Goal: Information Seeking & Learning: Learn about a topic

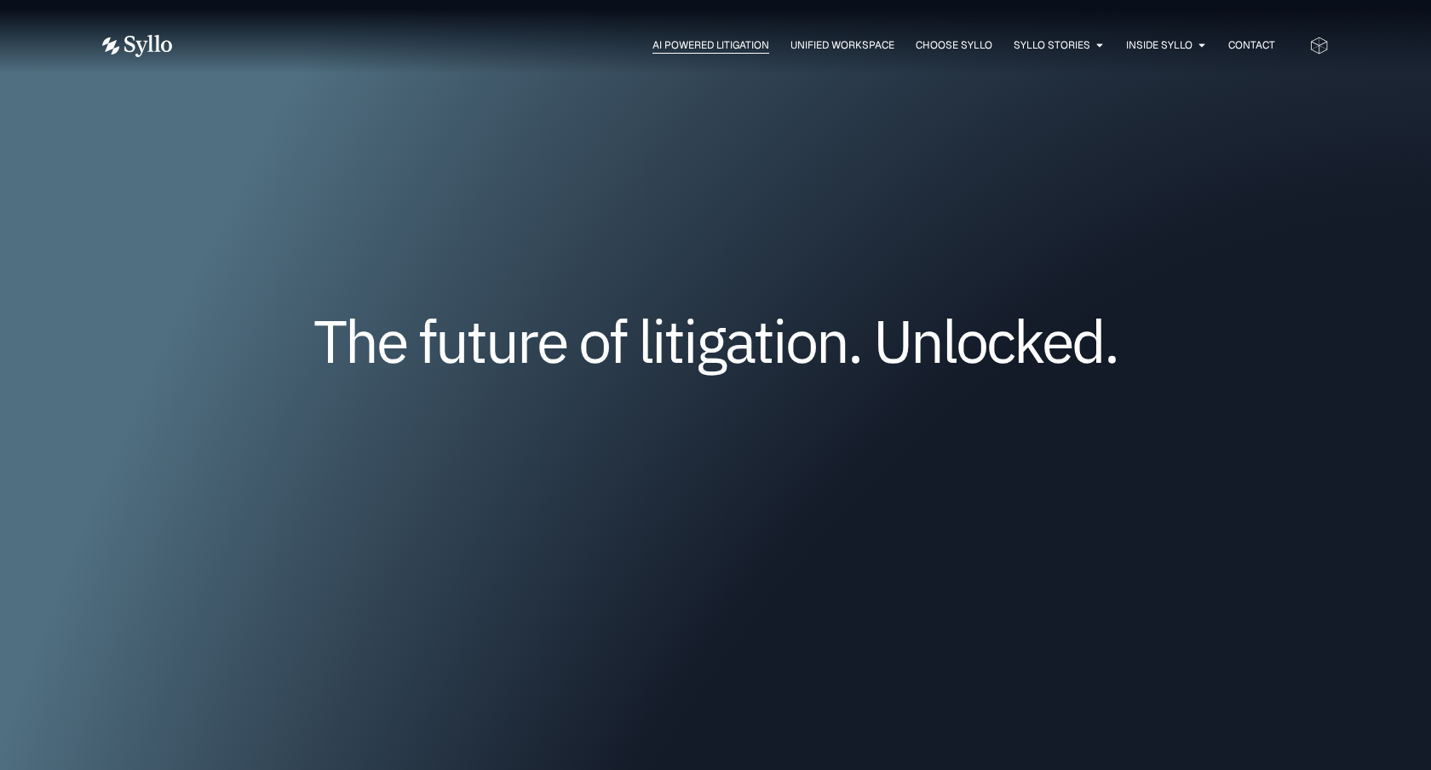
click at [703, 48] on span "AI Powered Litigation" at bounding box center [710, 44] width 117 height 15
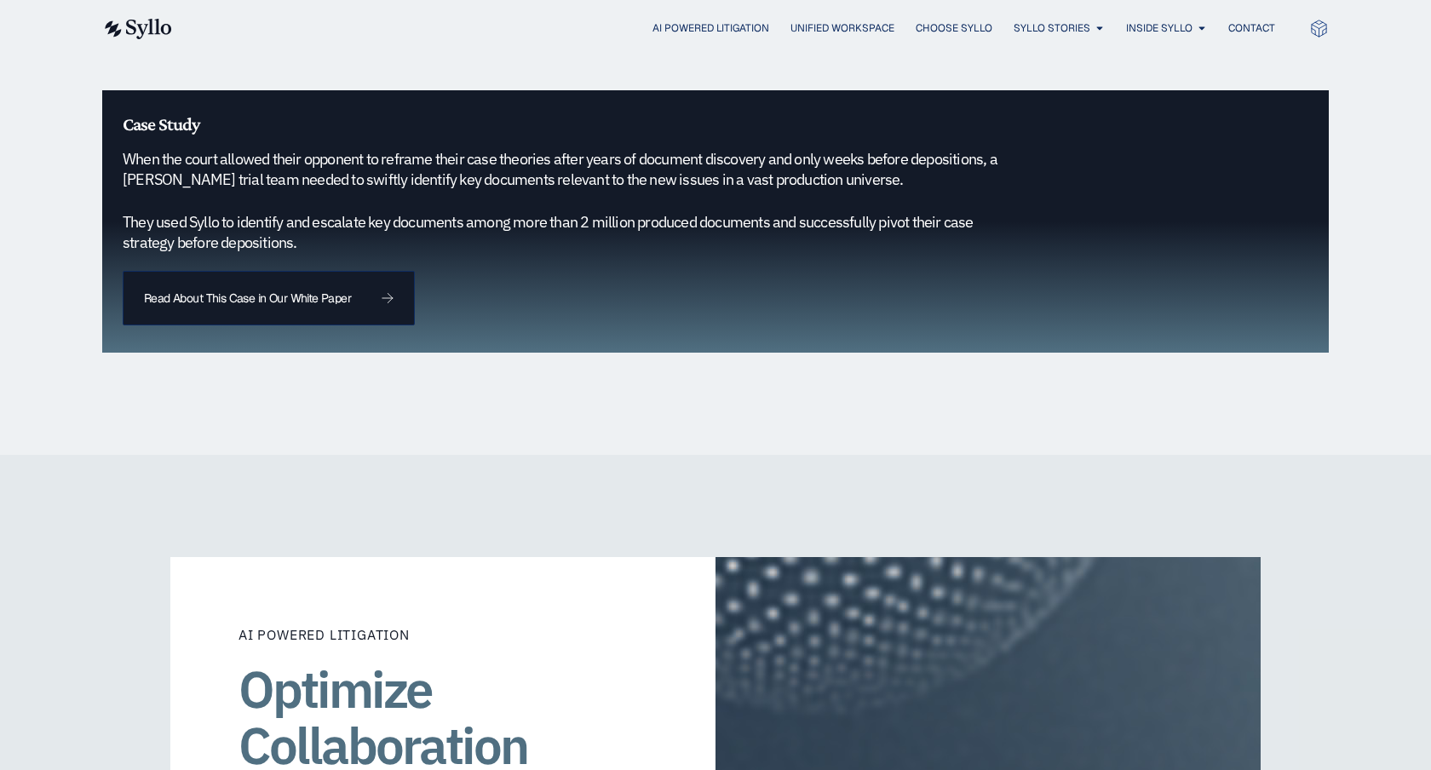
scroll to position [1757, 0]
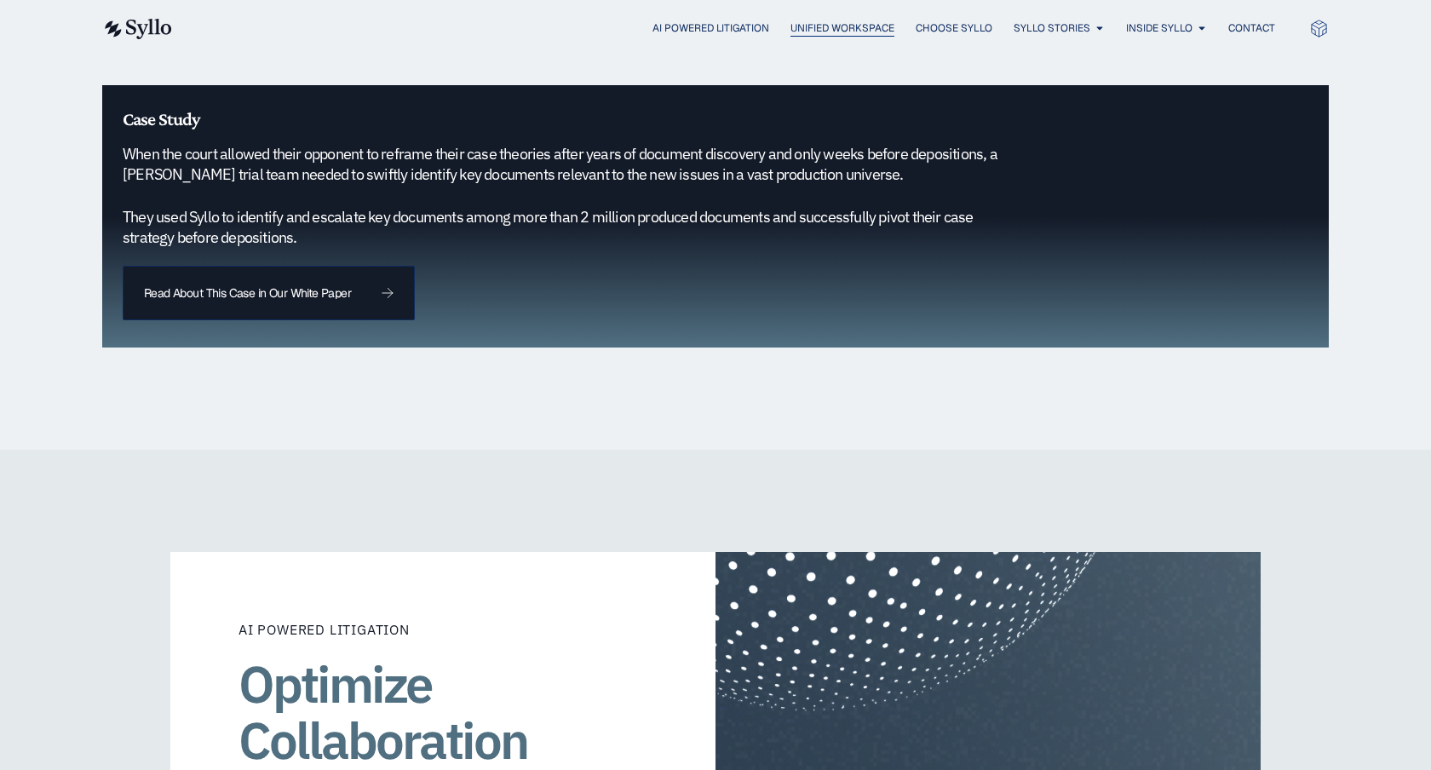
click at [852, 33] on span "Unified Workspace" at bounding box center [842, 27] width 104 height 15
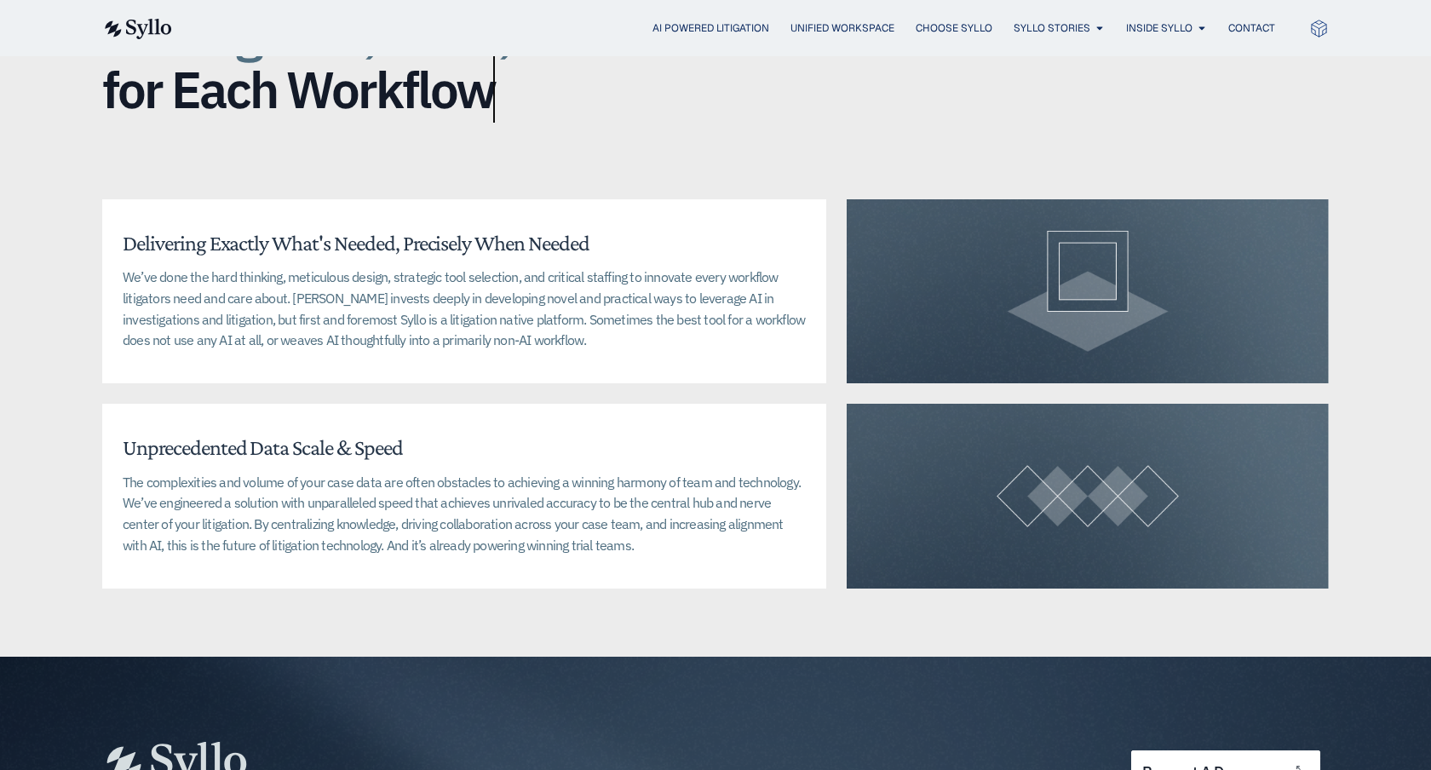
scroll to position [3825, 0]
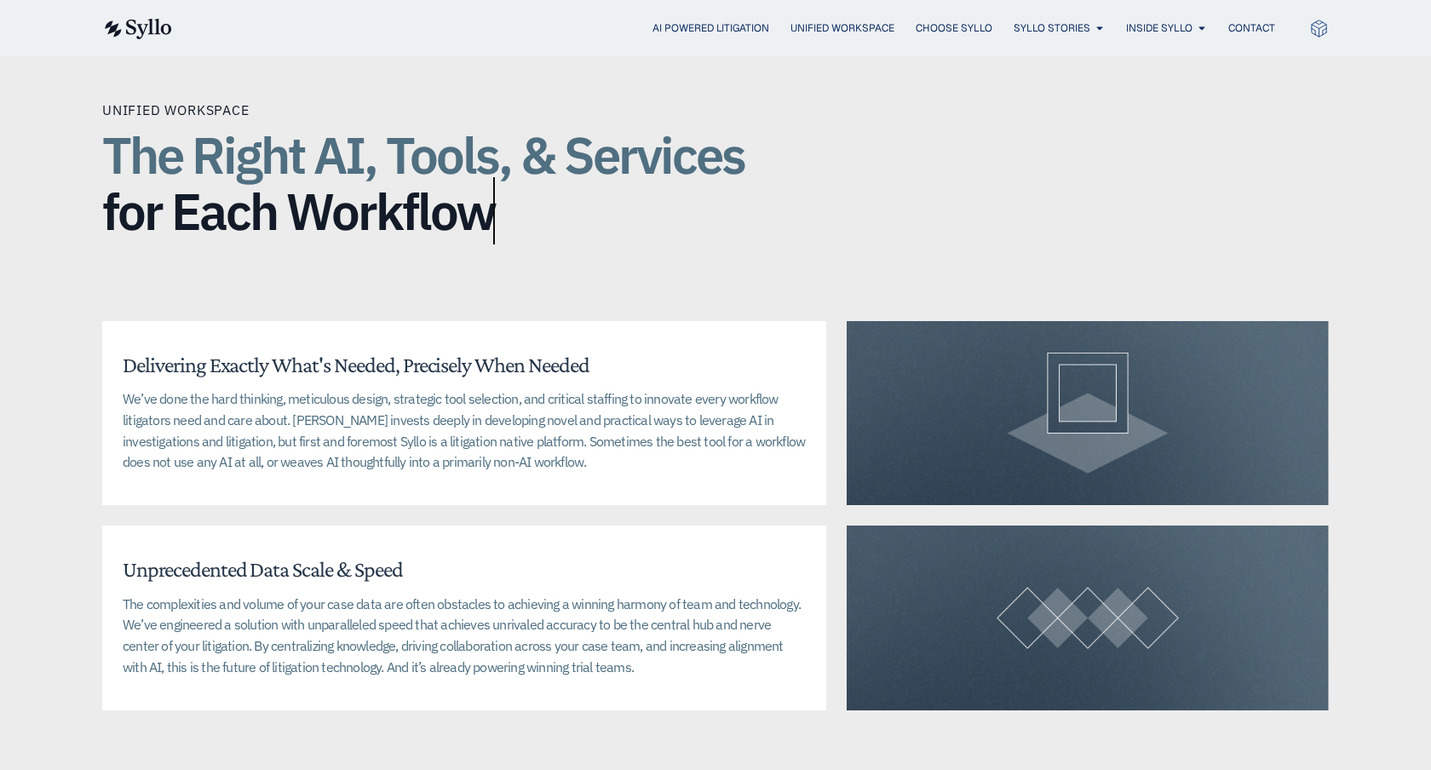
click at [944, 351] on div at bounding box center [1087, 413] width 482 height 184
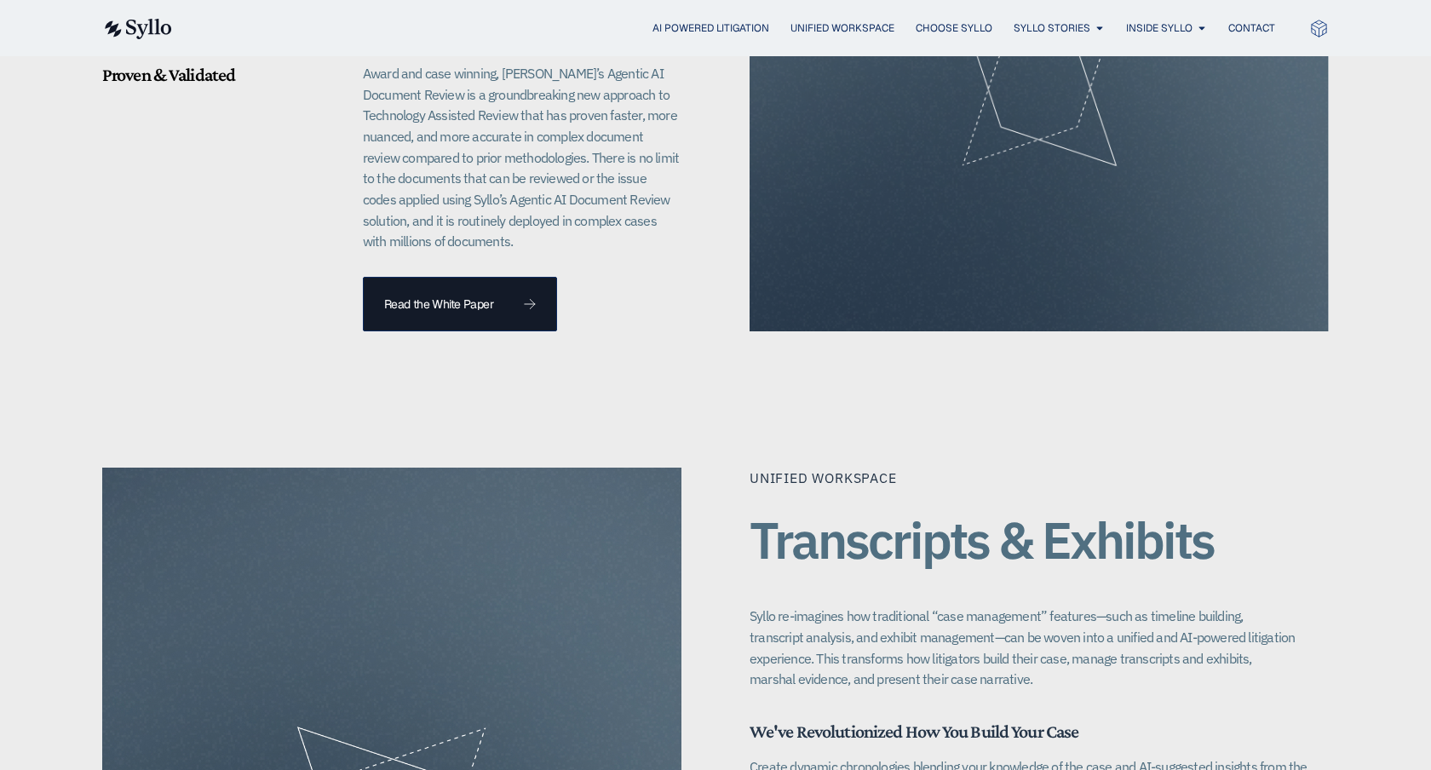
scroll to position [772, 0]
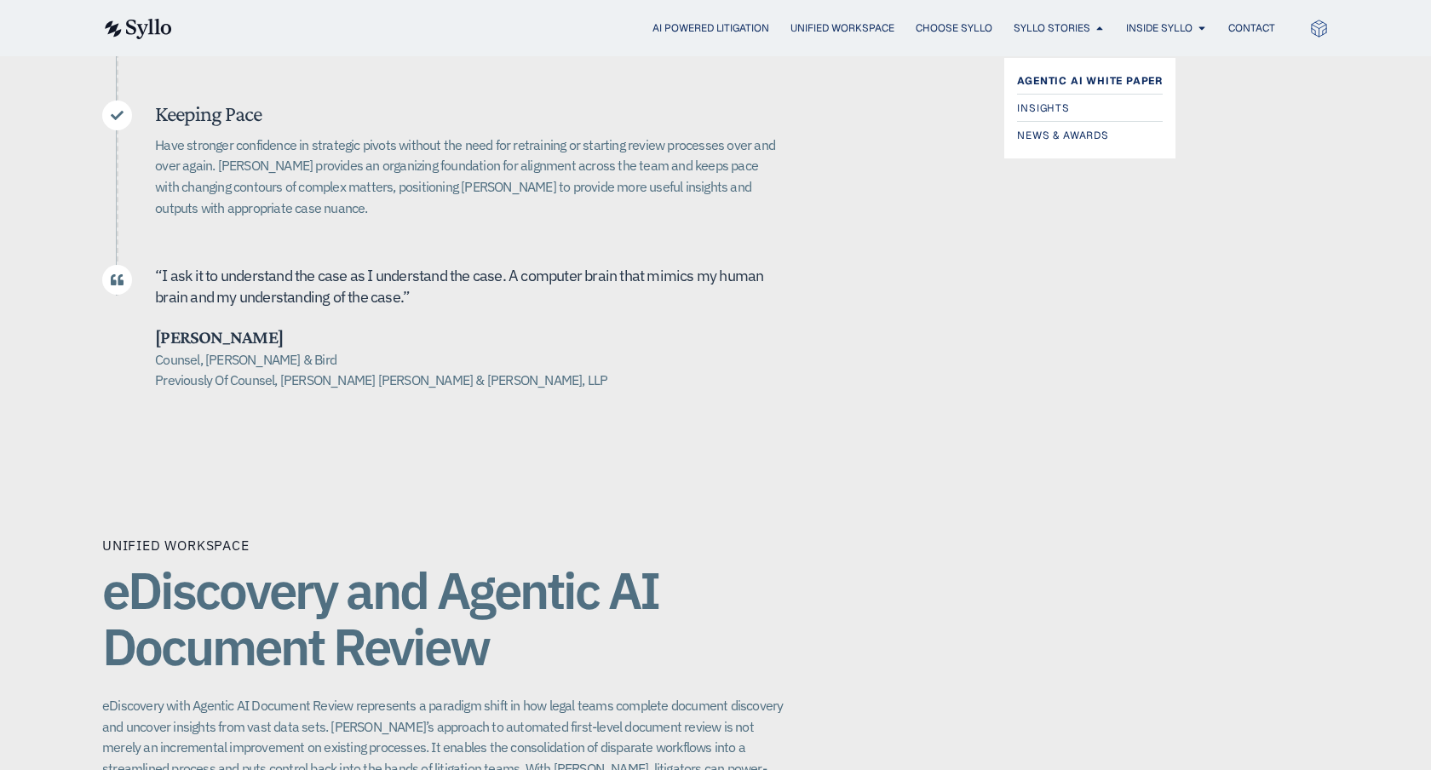
click at [1058, 72] on span "Agentic AI White Paper" at bounding box center [1090, 81] width 146 height 20
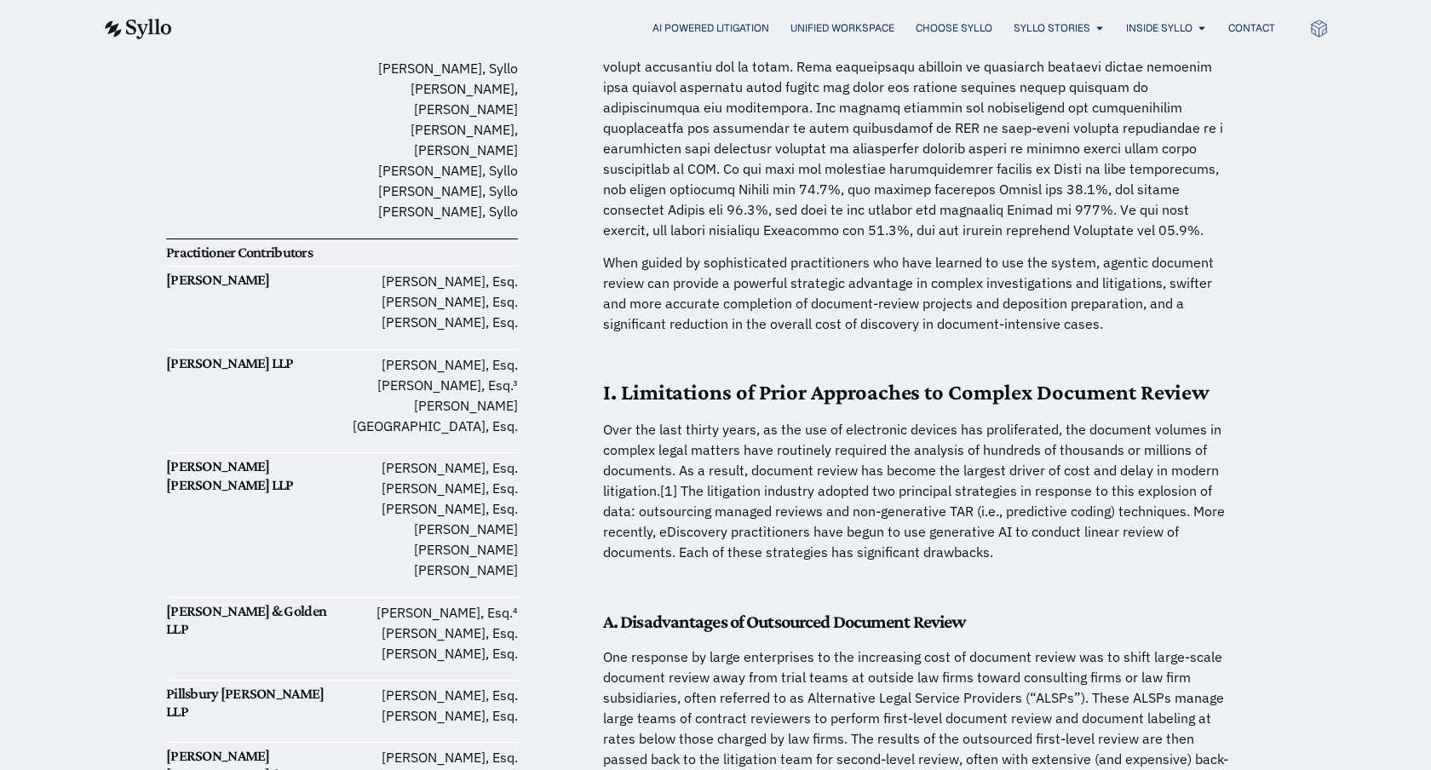
scroll to position [621, 0]
